Goal: Information Seeking & Learning: Learn about a topic

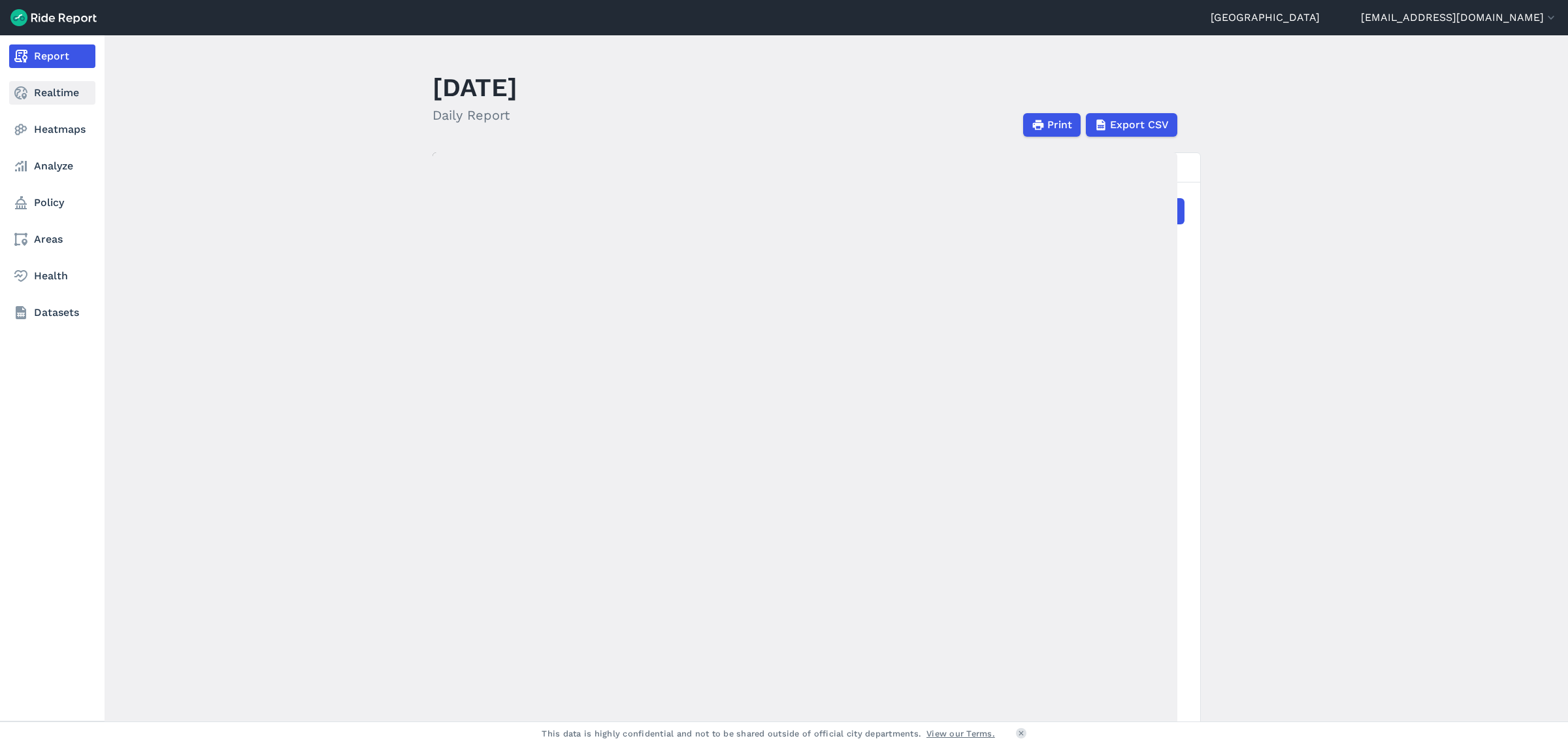
click at [22, 97] on use at bounding box center [20, 92] width 13 height 13
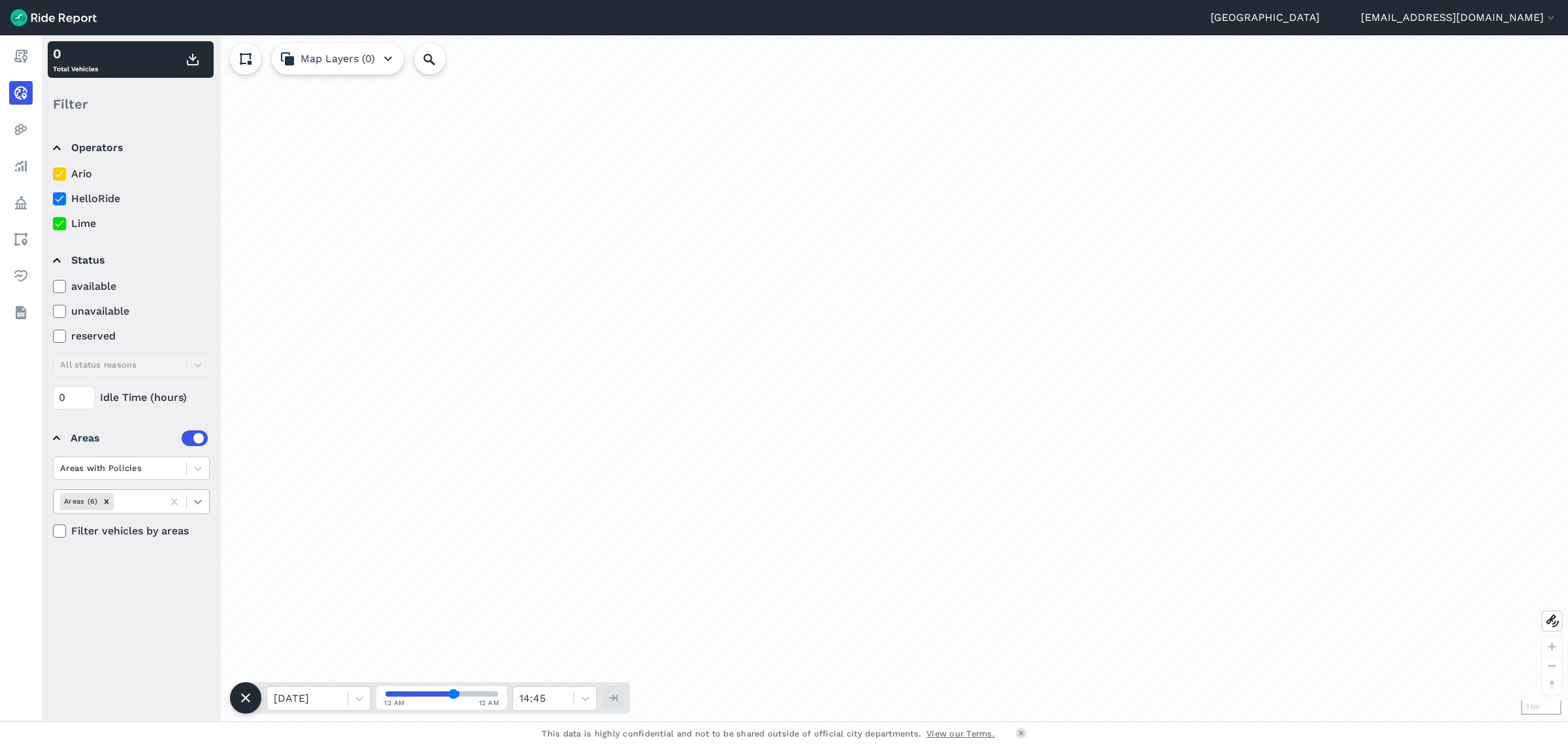
click at [202, 498] on icon at bounding box center [197, 501] width 13 height 13
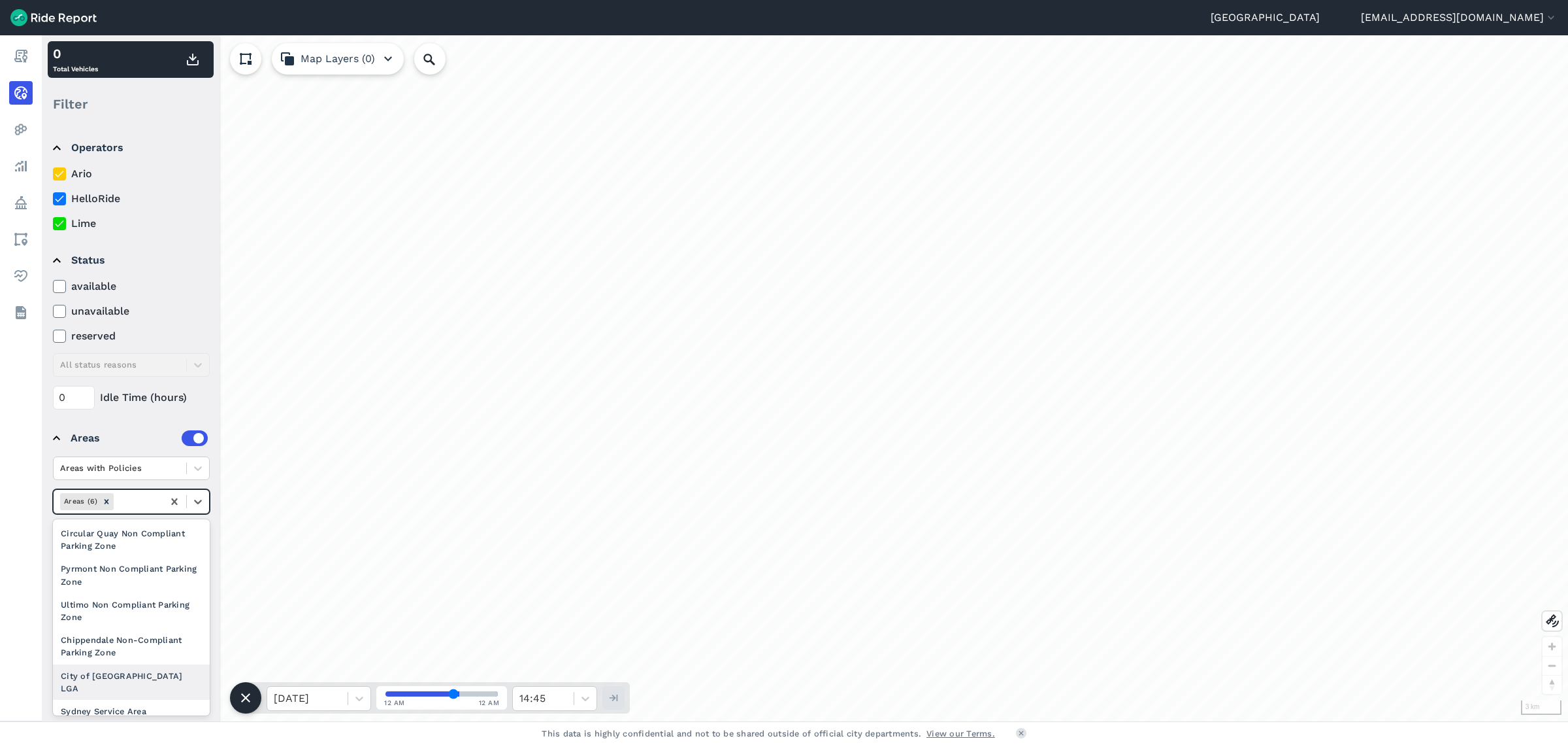
click at [131, 676] on div "City of [GEOGRAPHIC_DATA] LGA" at bounding box center [131, 682] width 157 height 35
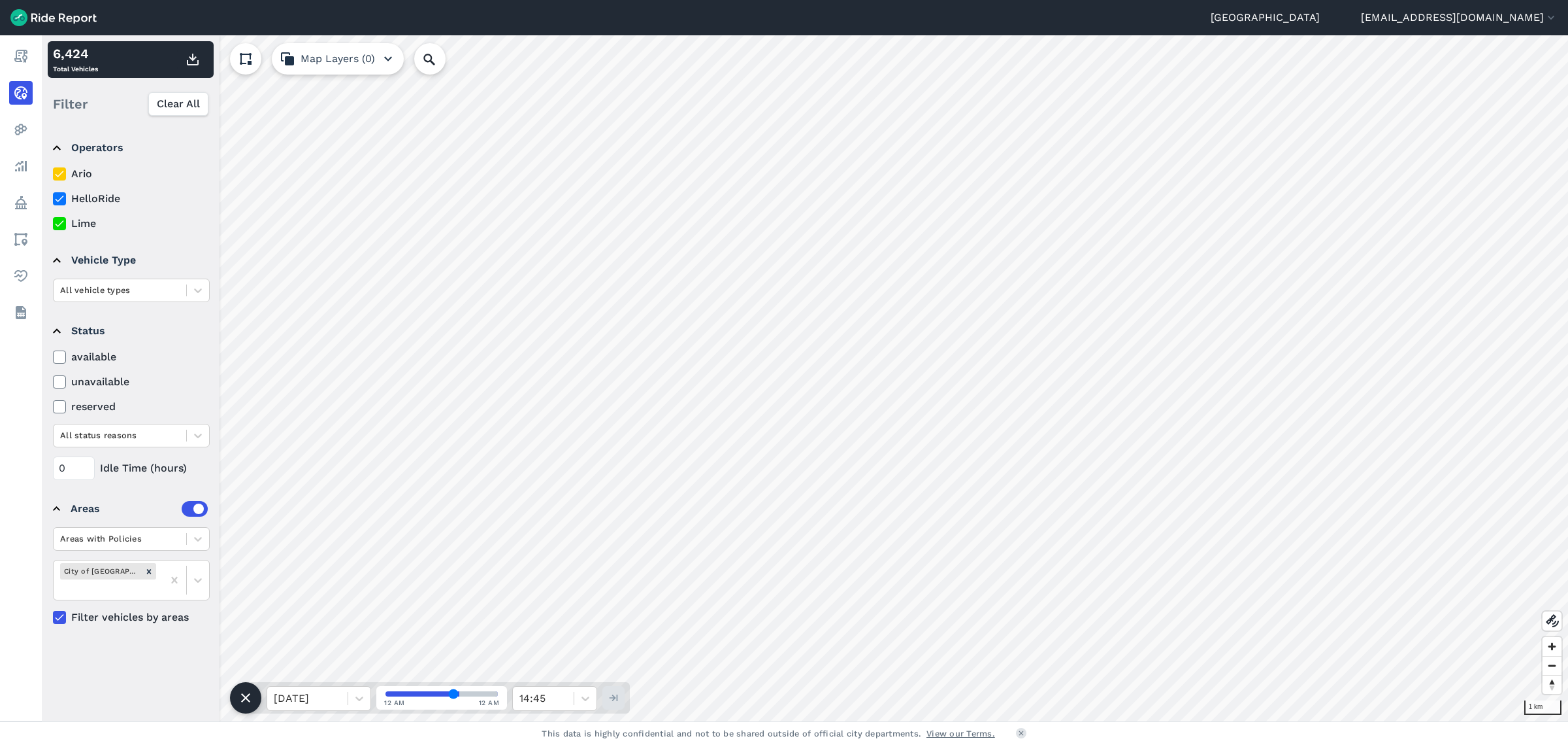
click at [60, 196] on icon at bounding box center [59, 198] width 11 height 13
click at [53, 196] on input "HelloRide" at bounding box center [53, 195] width 0 height 9
click at [61, 169] on icon at bounding box center [59, 173] width 11 height 13
click at [53, 169] on input "Ario" at bounding box center [53, 170] width 0 height 9
click at [60, 200] on icon at bounding box center [59, 198] width 11 height 13
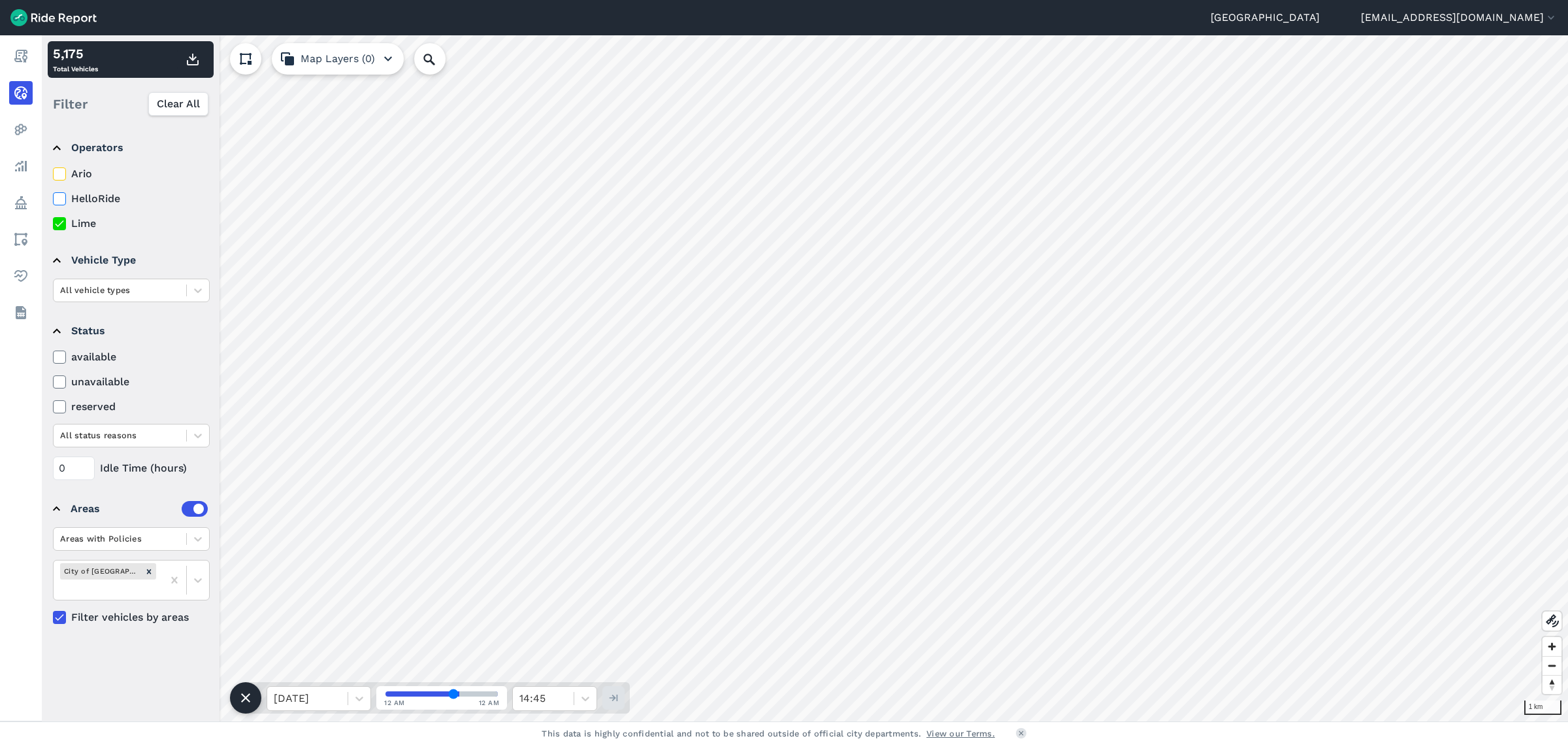
click at [53, 200] on input "HelloRide" at bounding box center [53, 195] width 0 height 9
click at [60, 200] on icon at bounding box center [59, 198] width 11 height 13
click at [53, 200] on input "HelloRide" at bounding box center [53, 195] width 0 height 9
drag, startPoint x: 63, startPoint y: 200, endPoint x: 61, endPoint y: 225, distance: 25.1
click at [63, 200] on icon at bounding box center [59, 198] width 11 height 13
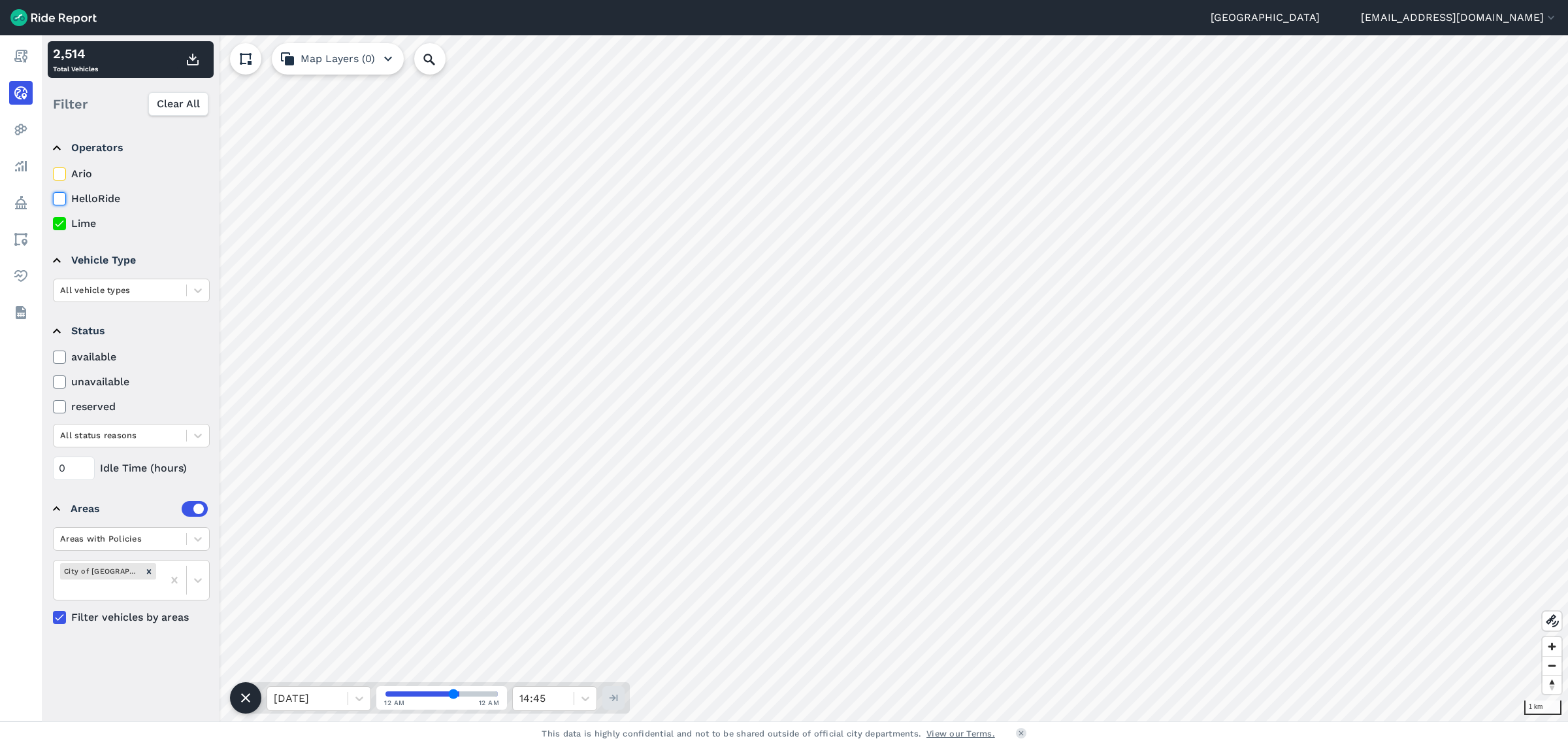
click at [53, 200] on input "HelloRide" at bounding box center [53, 195] width 0 height 9
click at [61, 225] on icon at bounding box center [59, 223] width 11 height 13
click at [53, 225] on input "Lime" at bounding box center [53, 220] width 0 height 9
click at [59, 197] on icon at bounding box center [59, 198] width 11 height 13
click at [53, 197] on input "HelloRide" at bounding box center [53, 195] width 0 height 9
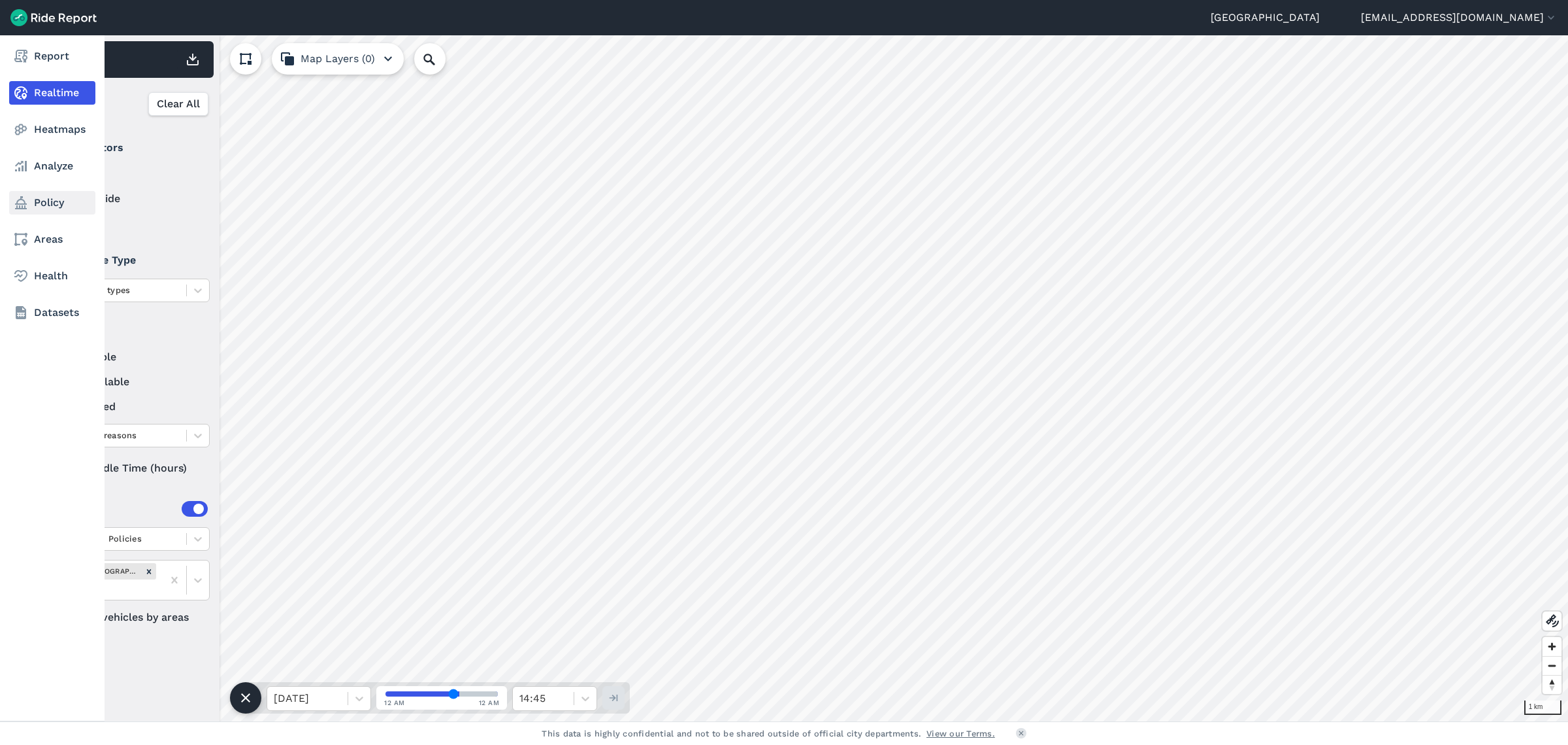
drag, startPoint x: 61, startPoint y: 173, endPoint x: 26, endPoint y: 205, distance: 47.4
click at [61, 173] on use at bounding box center [59, 174] width 9 height 7
click at [53, 173] on input "Ario" at bounding box center [53, 170] width 0 height 9
click at [49, 160] on link "Analyze" at bounding box center [53, 166] width 86 height 24
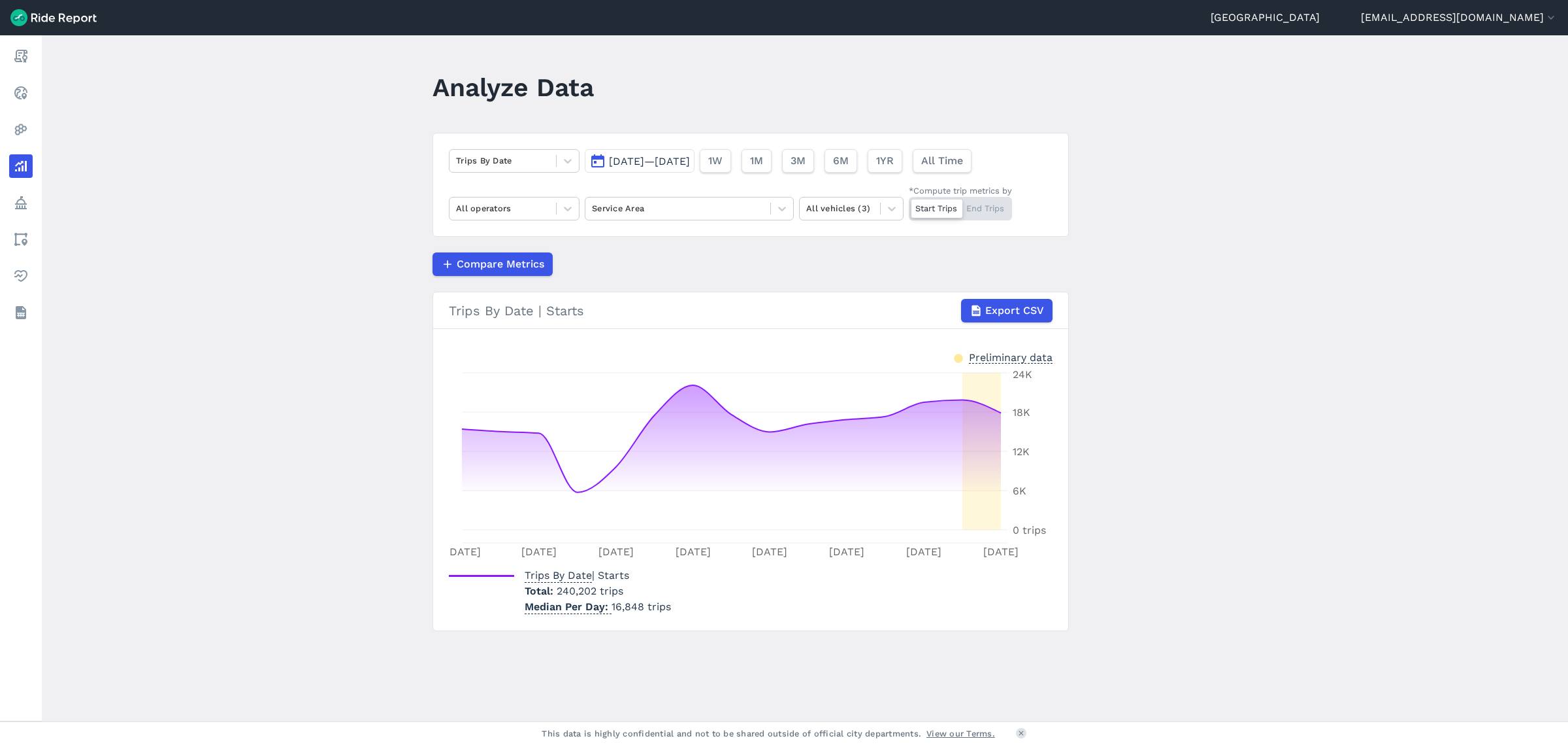
click at [648, 165] on span "[DATE]—[DATE]" at bounding box center [650, 161] width 81 height 12
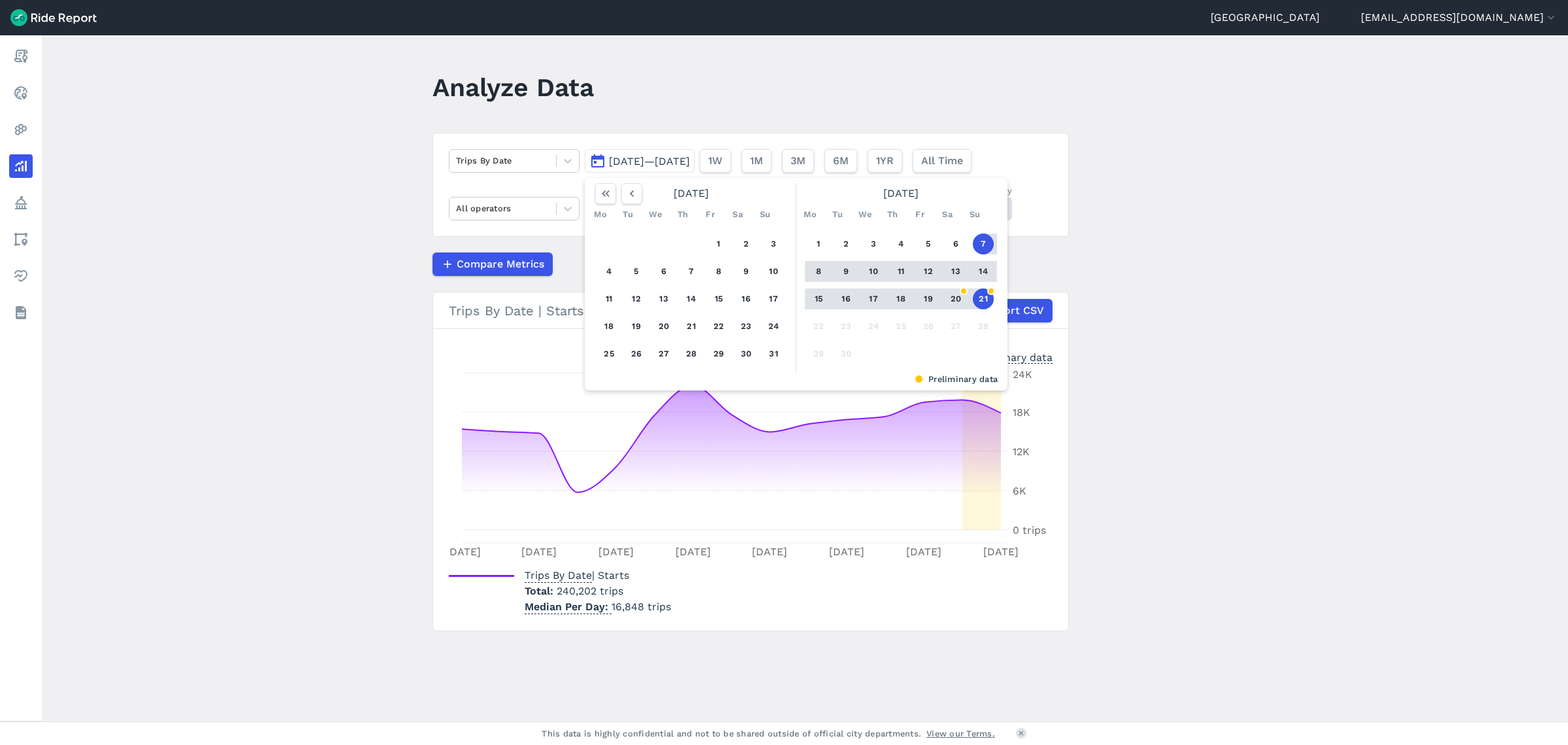
click at [813, 295] on button "15" at bounding box center [819, 299] width 21 height 21
click at [984, 299] on button "21" at bounding box center [983, 299] width 21 height 21
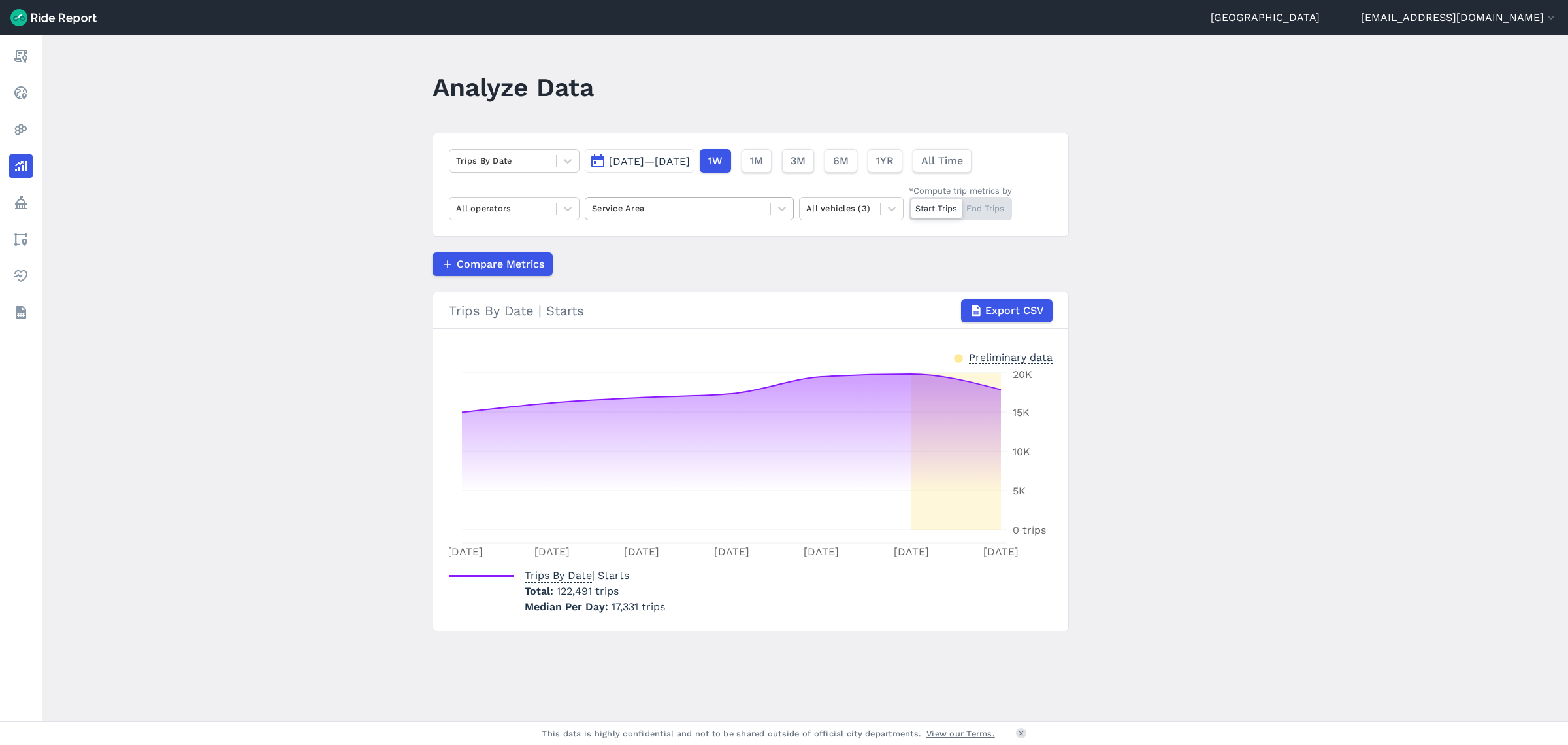
click at [710, 207] on div at bounding box center [678, 208] width 172 height 15
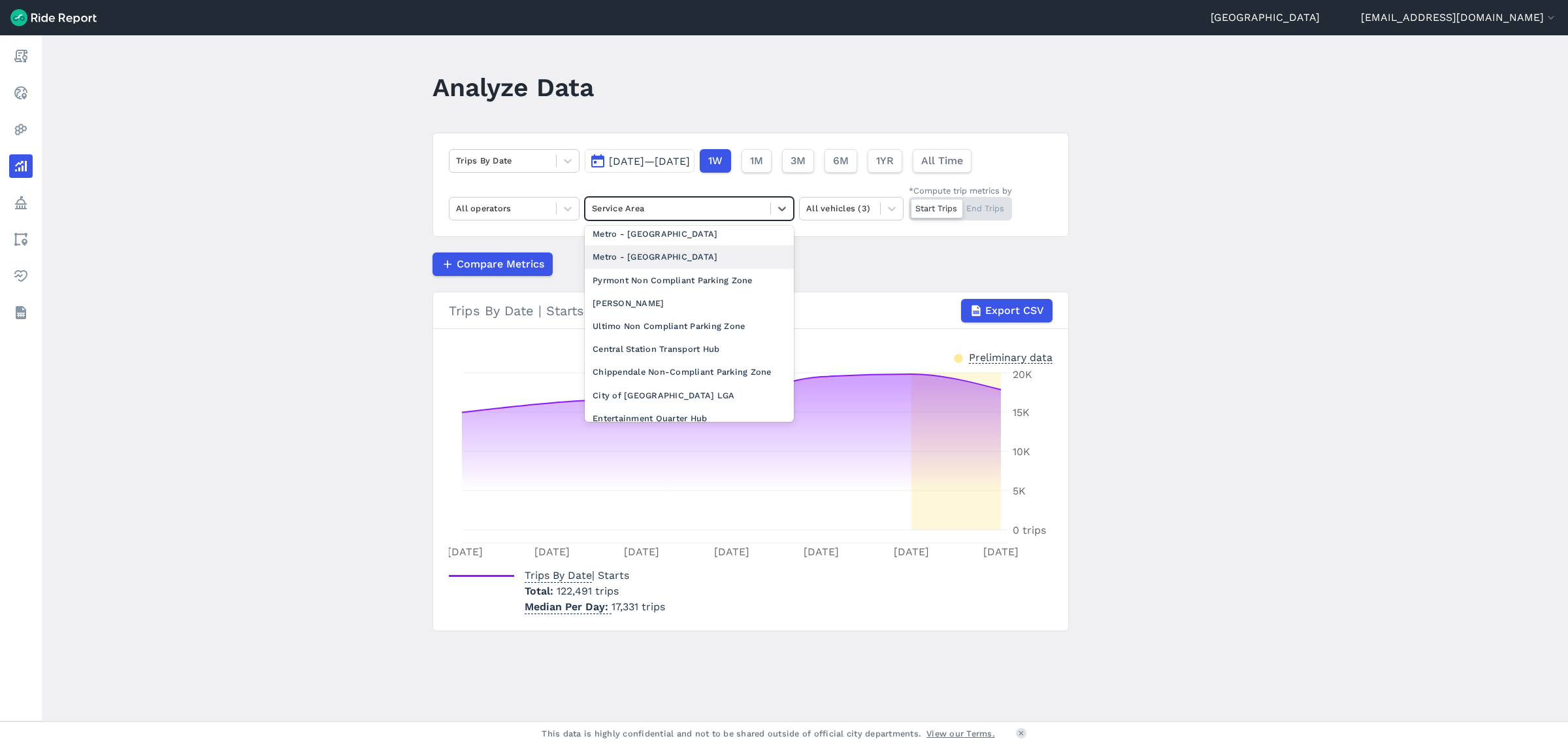
scroll to position [163, 0]
click at [675, 380] on div "City of [GEOGRAPHIC_DATA] LGA" at bounding box center [689, 376] width 209 height 23
